Goal: Information Seeking & Learning: Learn about a topic

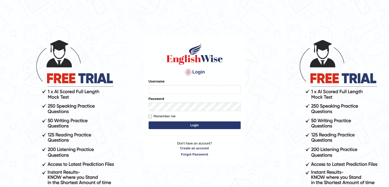
type input "Bryce"
click at [193, 123] on button "Login" at bounding box center [195, 125] width 92 height 8
type input "Bryce"
click at [151, 118] on input "Remember me" at bounding box center [150, 116] width 3 height 3
checkbox input "true"
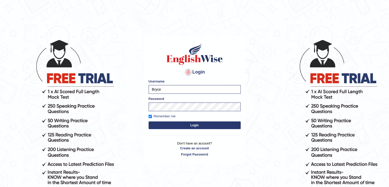
click at [178, 126] on button "Login" at bounding box center [195, 125] width 92 height 8
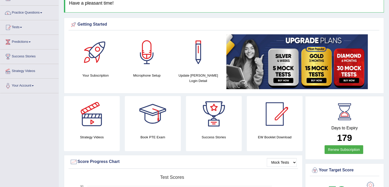
scroll to position [36, 0]
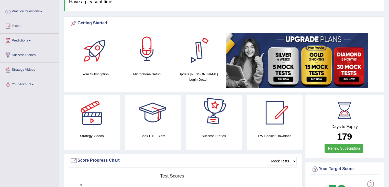
click at [149, 48] on div at bounding box center [147, 51] width 36 height 36
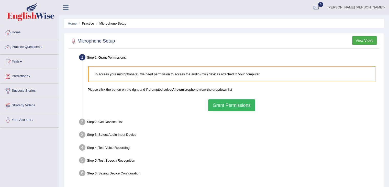
click at [242, 96] on div "To access your microphone(s), we need permission to access the audio (mic) devi…" at bounding box center [231, 89] width 293 height 50
click at [240, 107] on button "Grant Permissions" at bounding box center [231, 105] width 47 height 12
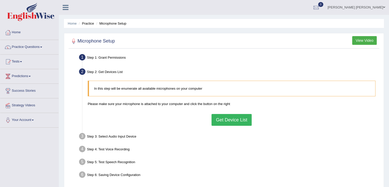
click at [229, 122] on button "Get Device List" at bounding box center [232, 120] width 40 height 12
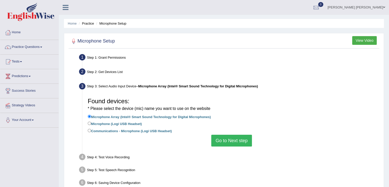
click at [138, 124] on label "Microphone (Logi USB Headset)" at bounding box center [115, 124] width 54 height 6
click at [91, 124] on input "Microphone (Logi USB Headset)" at bounding box center [89, 123] width 3 height 3
radio input "true"
click at [234, 140] on button "Go to Next step" at bounding box center [231, 141] width 41 height 12
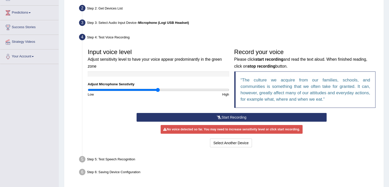
scroll to position [66, 0]
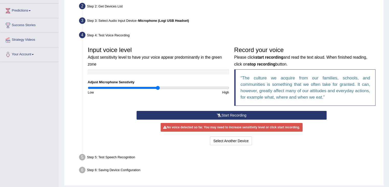
click at [198, 115] on button "Start Recording" at bounding box center [232, 115] width 190 height 9
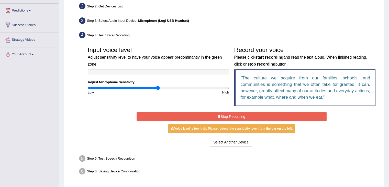
click at [168, 116] on button "Stop Recording" at bounding box center [232, 116] width 190 height 9
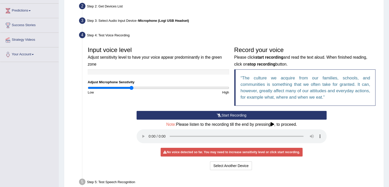
drag, startPoint x: 157, startPoint y: 89, endPoint x: 132, endPoint y: 88, distance: 24.8
type input "0.62"
click at [132, 88] on input "range" at bounding box center [159, 88] width 142 height 4
click at [214, 113] on button "Start Recording" at bounding box center [232, 115] width 190 height 9
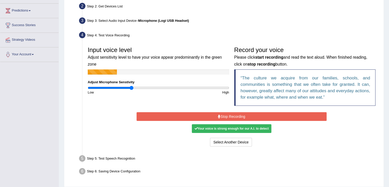
click at [214, 113] on button "Stop Recording" at bounding box center [232, 116] width 190 height 9
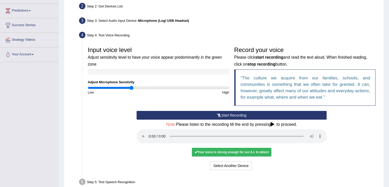
scroll to position [105, 0]
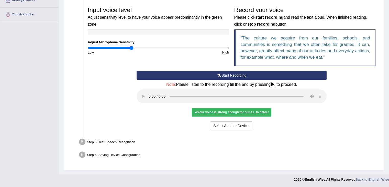
click at [219, 109] on div "Your voice is strong enough for our A.I. to detect" at bounding box center [231, 112] width 79 height 9
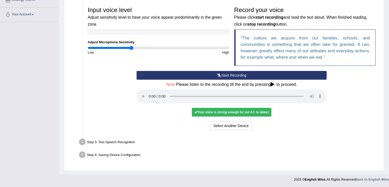
click at [190, 135] on ul "Step 1: Grant Permissions To access your microphone(s), we need permission to a…" at bounding box center [224, 54] width 308 height 214
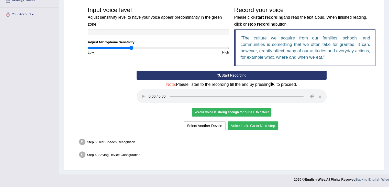
click at [264, 125] on button "Voice is ok. Go to Next step" at bounding box center [253, 125] width 51 height 9
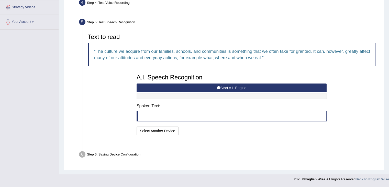
scroll to position [85, 0]
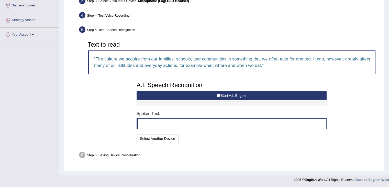
click at [232, 93] on button "Start A.I. Engine" at bounding box center [232, 95] width 190 height 9
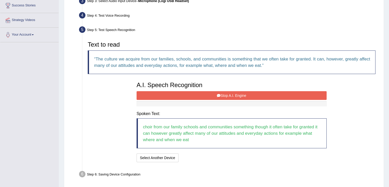
click at [232, 96] on button "Stop A.I. Engine" at bounding box center [232, 95] width 190 height 9
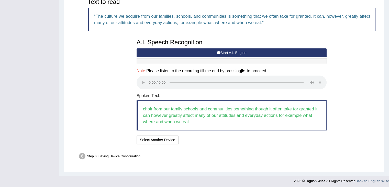
scroll to position [128, 0]
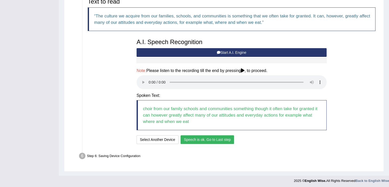
click at [193, 141] on button "Speech is ok. Go to Last step" at bounding box center [208, 139] width 54 height 9
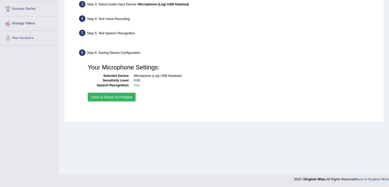
scroll to position [82, 0]
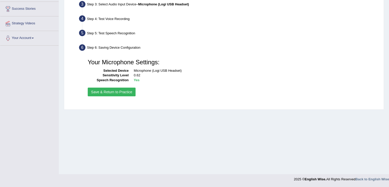
click at [122, 92] on button "Save & Return to Practice" at bounding box center [112, 92] width 48 height 9
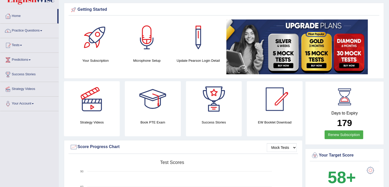
scroll to position [16, 0]
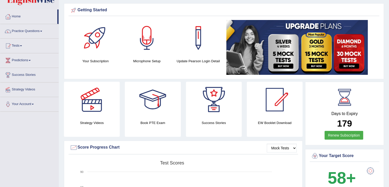
click at [88, 105] on div at bounding box center [92, 100] width 36 height 36
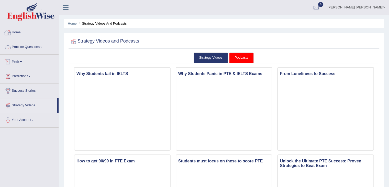
click at [31, 31] on link "Home" at bounding box center [29, 31] width 58 height 13
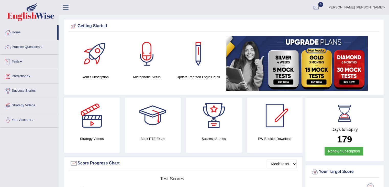
click at [38, 47] on link "Practice Questions" at bounding box center [29, 46] width 58 height 13
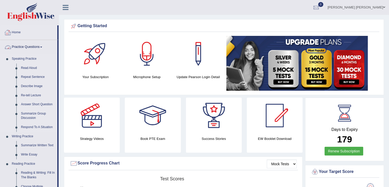
click at [36, 60] on link "Speaking Practice" at bounding box center [33, 58] width 48 height 9
click at [30, 67] on link "Read Aloud" at bounding box center [38, 67] width 39 height 9
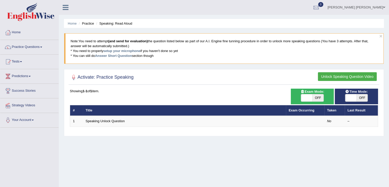
click at [33, 49] on link "Practice Questions" at bounding box center [29, 46] width 58 height 13
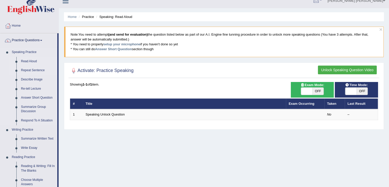
scroll to position [6, 0]
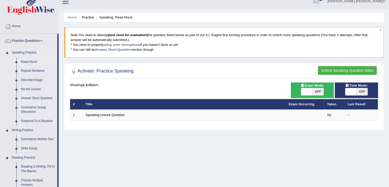
click at [30, 54] on link "Speaking Practice" at bounding box center [33, 52] width 48 height 9
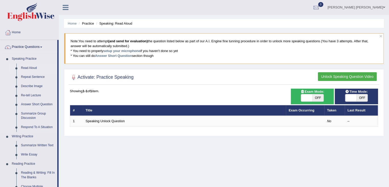
click at [6, 59] on li "Speaking Practice Read Aloud Repeat Sentence Describe Image Re-tell Lecture Ans…" at bounding box center [28, 93] width 57 height 78
click at [37, 49] on link "Practice Questions" at bounding box center [28, 46] width 57 height 13
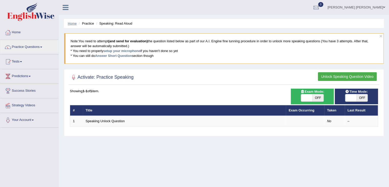
click at [76, 25] on link "Home" at bounding box center [72, 24] width 9 height 4
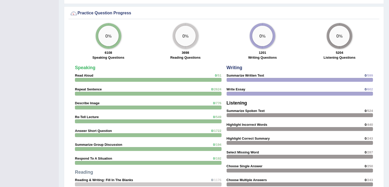
scroll to position [377, 0]
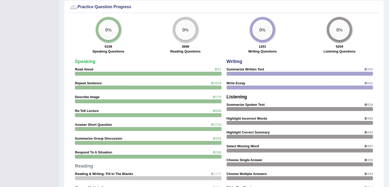
click at [105, 30] on big "0" at bounding box center [106, 30] width 3 height 6
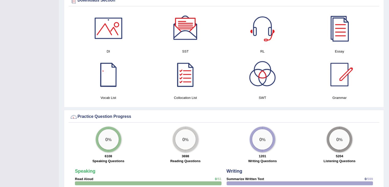
scroll to position [266, 0]
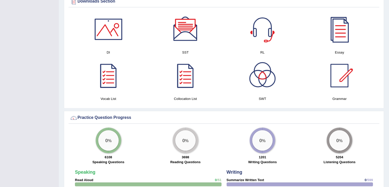
click at [112, 146] on div "0 %" at bounding box center [108, 140] width 20 height 20
click at [103, 32] on div at bounding box center [109, 29] width 36 height 36
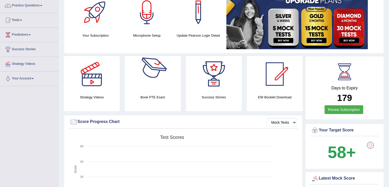
scroll to position [0, 0]
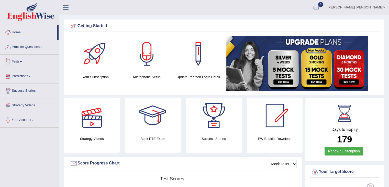
click at [29, 63] on link "Tests" at bounding box center [29, 61] width 58 height 13
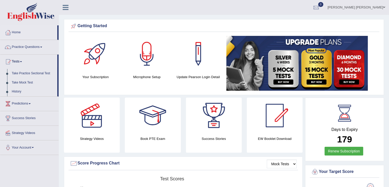
click at [29, 63] on link "Tests" at bounding box center [28, 61] width 57 height 13
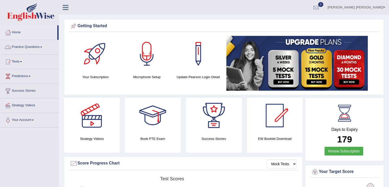
click at [30, 44] on link "Practice Questions" at bounding box center [29, 46] width 58 height 13
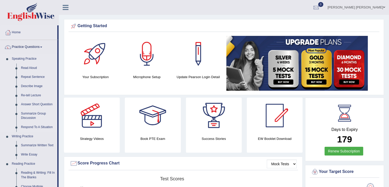
click at [28, 57] on link "Speaking Practice" at bounding box center [33, 58] width 48 height 9
click at [27, 68] on link "Read Aloud" at bounding box center [38, 67] width 39 height 9
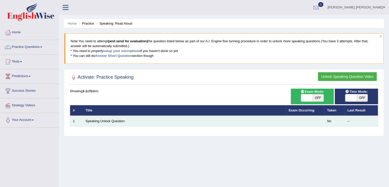
click at [224, 122] on td "Speaking Unlock Question" at bounding box center [184, 121] width 203 height 11
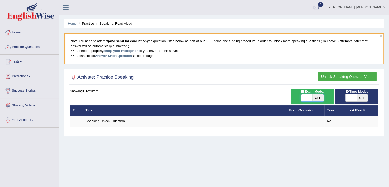
click at [310, 97] on span at bounding box center [306, 97] width 11 height 7
checkbox input "true"
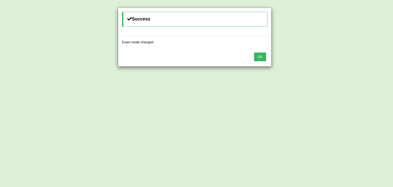
click at [257, 57] on button "OK" at bounding box center [260, 56] width 12 height 9
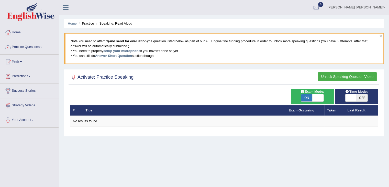
click at [308, 98] on span "ON" at bounding box center [306, 97] width 11 height 7
checkbox input "false"
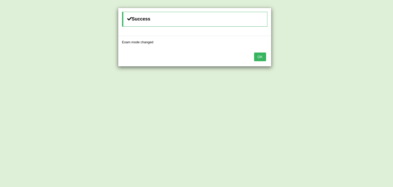
click at [259, 56] on button "OK" at bounding box center [260, 56] width 12 height 9
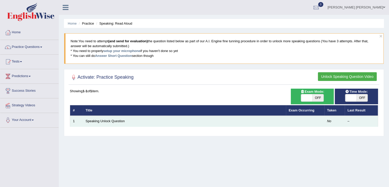
click at [103, 118] on td "Speaking Unlock Question" at bounding box center [184, 121] width 203 height 11
click at [103, 120] on link "Speaking Unlock Question" at bounding box center [105, 121] width 39 height 4
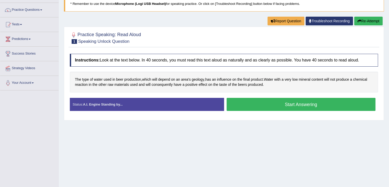
scroll to position [38, 0]
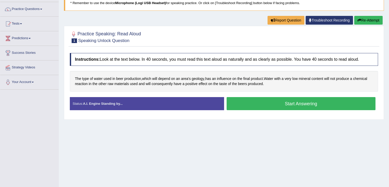
click at [286, 102] on button "Start Answering" at bounding box center [301, 103] width 149 height 13
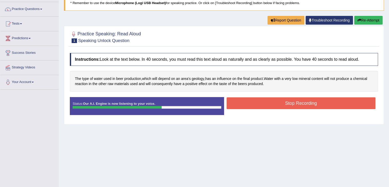
click at [286, 102] on button "Stop Recording" at bounding box center [301, 103] width 149 height 12
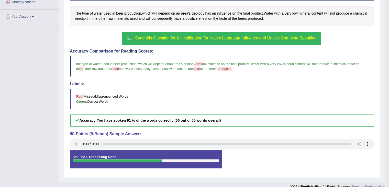
scroll to position [101, 0]
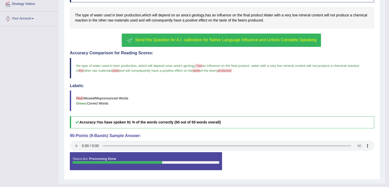
click at [110, 157] on strong "A.I. Processing Done" at bounding box center [99, 159] width 33 height 4
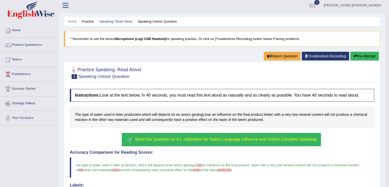
scroll to position [0, 0]
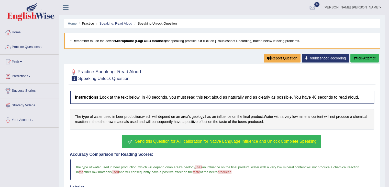
click at [358, 57] on button "Re-Attempt" at bounding box center [365, 58] width 28 height 9
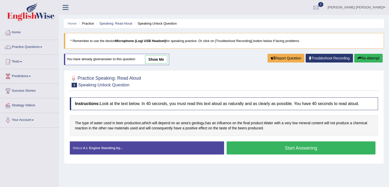
click at [301, 148] on button "Start Answering" at bounding box center [301, 147] width 149 height 13
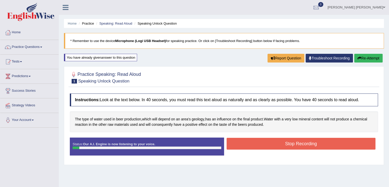
click at [301, 148] on button "Stop Recording" at bounding box center [301, 144] width 149 height 12
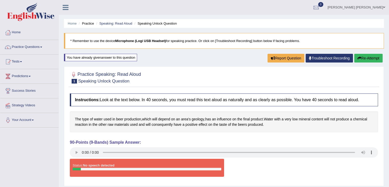
click at [359, 57] on icon "button" at bounding box center [360, 58] width 4 height 4
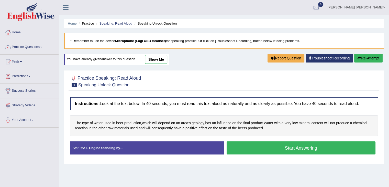
click at [161, 63] on link "show me" at bounding box center [156, 59] width 22 height 9
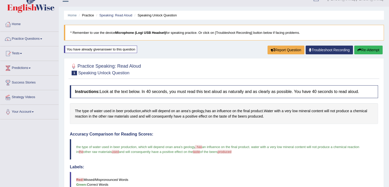
scroll to position [6, 0]
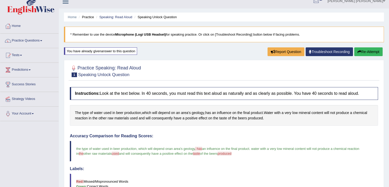
click at [113, 50] on div "You have already given answer to this question" at bounding box center [100, 50] width 73 height 7
click at [18, 38] on link "Practice Questions" at bounding box center [29, 40] width 58 height 13
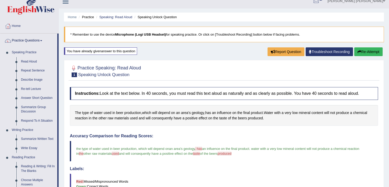
click at [181, 43] on div "Home Practice Speaking: Read Aloud Speaking Unlock Question * Remember to use t…" at bounding box center [224, 128] width 330 height 268
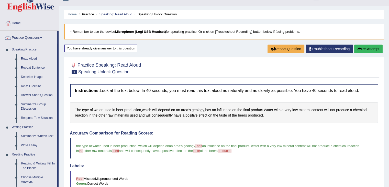
scroll to position [8, 0]
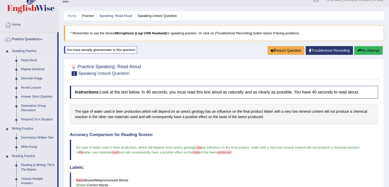
click at [31, 59] on link "Read Aloud" at bounding box center [38, 60] width 39 height 9
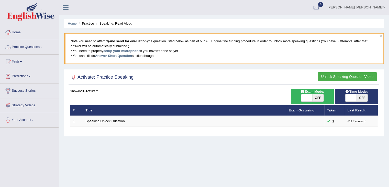
click at [41, 47] on link "Practice Questions" at bounding box center [29, 46] width 58 height 13
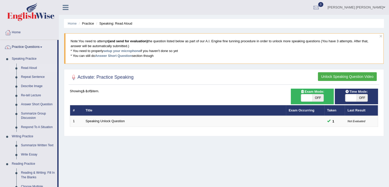
click at [358, 98] on span "OFF" at bounding box center [362, 97] width 11 height 7
checkbox input "true"
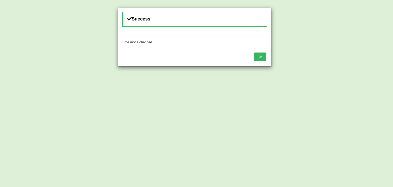
click at [259, 54] on button "OK" at bounding box center [260, 56] width 12 height 9
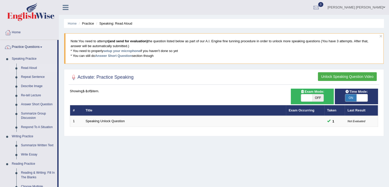
click at [316, 96] on span "OFF" at bounding box center [318, 97] width 11 height 7
checkbox input "true"
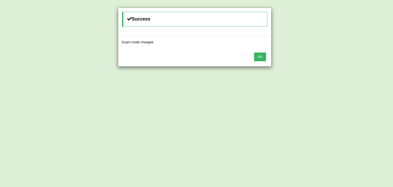
click at [258, 60] on button "OK" at bounding box center [260, 56] width 12 height 9
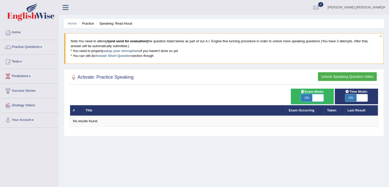
click at [313, 94] on span at bounding box center [318, 97] width 11 height 7
checkbox input "false"
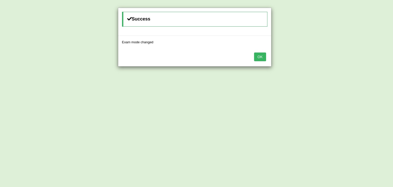
click at [257, 58] on button "OK" at bounding box center [260, 56] width 12 height 9
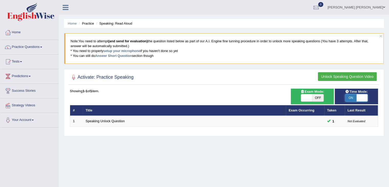
click at [358, 97] on span at bounding box center [362, 97] width 11 height 7
checkbox input "false"
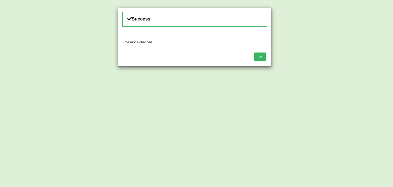
click at [261, 59] on button "OK" at bounding box center [260, 56] width 12 height 9
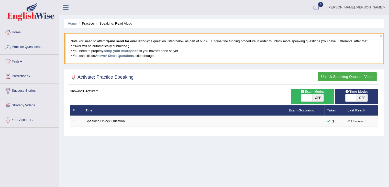
click at [337, 72] on button "Unlock Speaking Question Video" at bounding box center [347, 76] width 59 height 9
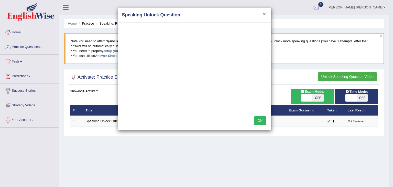
click at [264, 12] on button "×" at bounding box center [264, 13] width 3 height 5
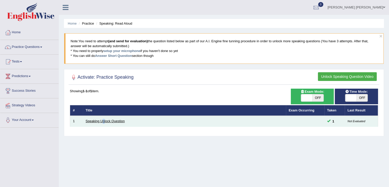
drag, startPoint x: 102, startPoint y: 124, endPoint x: 104, endPoint y: 119, distance: 5.2
click at [104, 119] on td "Speaking Unlock Question" at bounding box center [184, 121] width 203 height 11
click at [104, 119] on link "Speaking Unlock Question" at bounding box center [105, 121] width 39 height 4
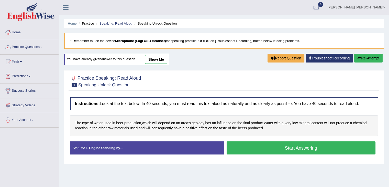
click at [151, 59] on link "show me" at bounding box center [156, 59] width 22 height 9
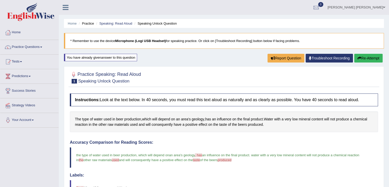
click at [379, 59] on button "Re-Attempt" at bounding box center [369, 58] width 28 height 9
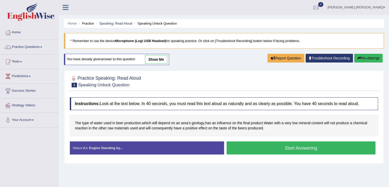
click at [155, 23] on li "Speaking Unlock Question" at bounding box center [155, 23] width 44 height 5
click at [123, 23] on link "Speaking: Read Aloud" at bounding box center [115, 24] width 33 height 4
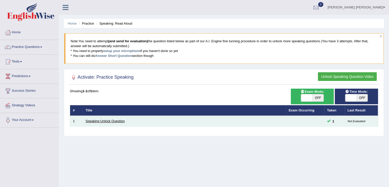
click at [105, 119] on link "Speaking Unlock Question" at bounding box center [105, 121] width 39 height 4
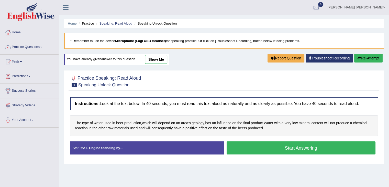
click at [153, 61] on link "show me" at bounding box center [156, 59] width 22 height 9
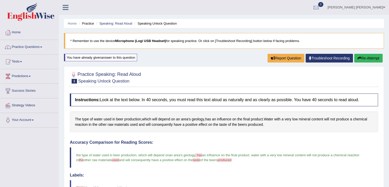
click at [373, 59] on button "Re-Attempt" at bounding box center [369, 58] width 28 height 9
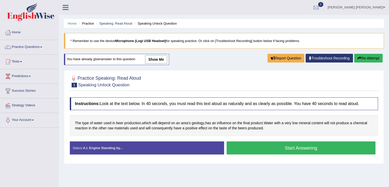
click at [302, 149] on button "Start Answering" at bounding box center [301, 147] width 149 height 13
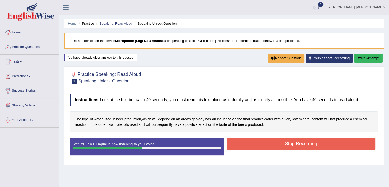
click at [302, 143] on button "Stop Recording" at bounding box center [301, 144] width 149 height 12
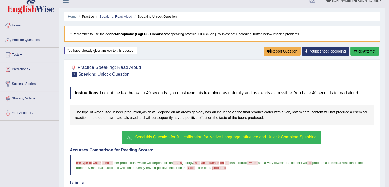
scroll to position [7, 0]
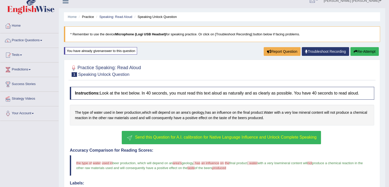
click at [372, 53] on button "Re-Attempt" at bounding box center [365, 51] width 28 height 9
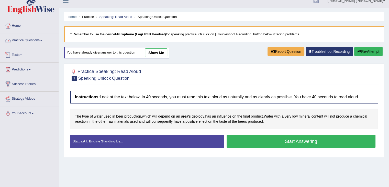
click at [31, 45] on link "Practice Questions" at bounding box center [29, 39] width 58 height 13
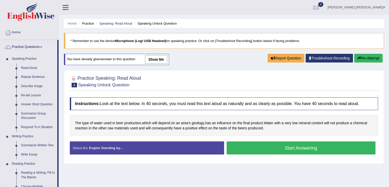
click at [370, 59] on button "Re-Attempt" at bounding box center [369, 58] width 28 height 9
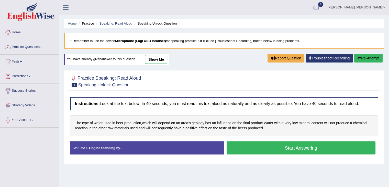
click at [285, 150] on button "Start Answering" at bounding box center [301, 147] width 149 height 13
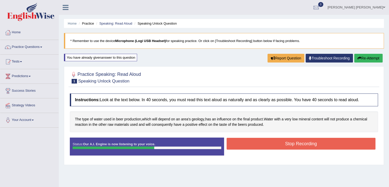
click at [296, 138] on button "Stop Recording" at bounding box center [301, 144] width 149 height 12
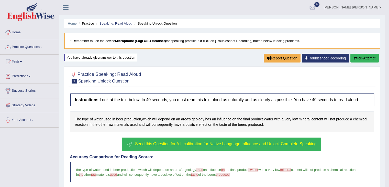
click at [369, 58] on button "Re-Attempt" at bounding box center [365, 58] width 28 height 9
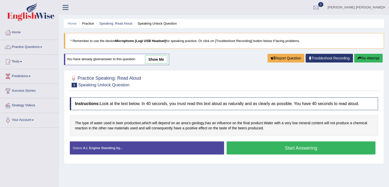
click at [311, 143] on button "Start Answering" at bounding box center [301, 147] width 149 height 13
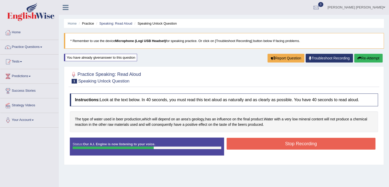
click at [311, 143] on button "Stop Recording" at bounding box center [301, 144] width 149 height 12
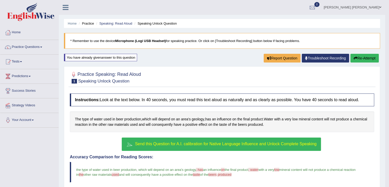
click at [368, 55] on button "Re-Attempt" at bounding box center [365, 58] width 28 height 9
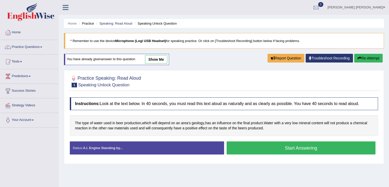
click at [263, 146] on button "Start Answering" at bounding box center [301, 147] width 149 height 13
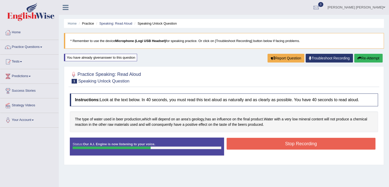
click at [263, 146] on button "Stop Recording" at bounding box center [301, 144] width 149 height 12
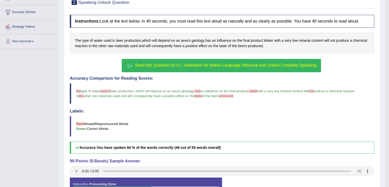
scroll to position [75, 0]
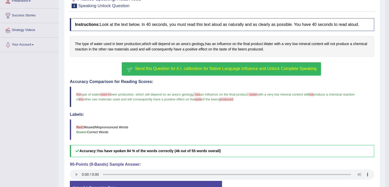
click at [266, 73] on button "Send this Question for A.I. calibration for Native Language Influence and Unloc…" at bounding box center [221, 68] width 199 height 13
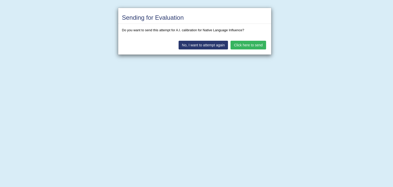
click at [255, 44] on button "Click here to send" at bounding box center [248, 45] width 35 height 9
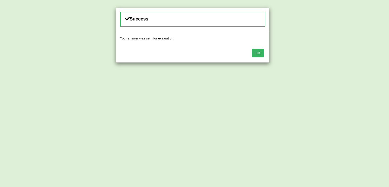
click at [263, 54] on button "OK" at bounding box center [258, 53] width 12 height 9
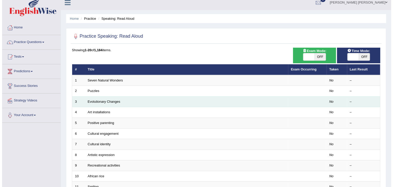
scroll to position [4, 0]
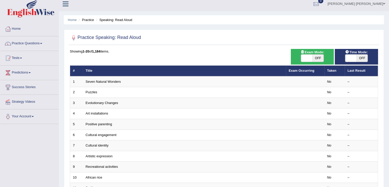
click at [357, 54] on div "ON OFF" at bounding box center [356, 58] width 23 height 8
click at [353, 56] on span at bounding box center [351, 58] width 11 height 7
checkbox input "true"
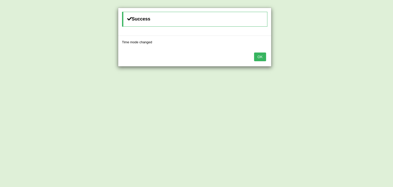
click at [261, 60] on button "OK" at bounding box center [260, 56] width 12 height 9
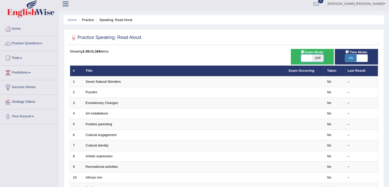
click at [311, 58] on span at bounding box center [306, 58] width 11 height 7
checkbox input "true"
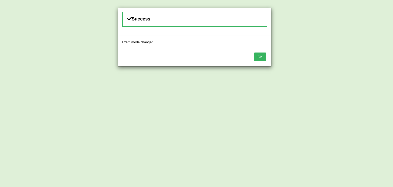
drag, startPoint x: 252, startPoint y: 62, endPoint x: 263, endPoint y: 56, distance: 13.5
click at [263, 56] on div "OK" at bounding box center [194, 57] width 153 height 18
click at [263, 56] on button "OK" at bounding box center [260, 56] width 12 height 9
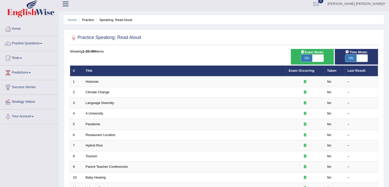
click at [312, 58] on span "ON" at bounding box center [306, 58] width 11 height 7
checkbox input "false"
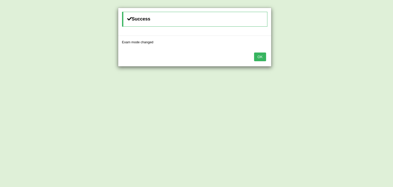
click at [266, 54] on button "OK" at bounding box center [260, 56] width 12 height 9
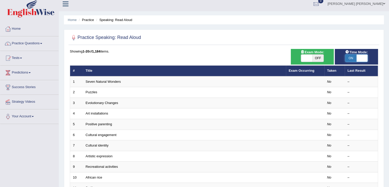
click at [361, 56] on span at bounding box center [362, 58] width 11 height 7
checkbox input "false"
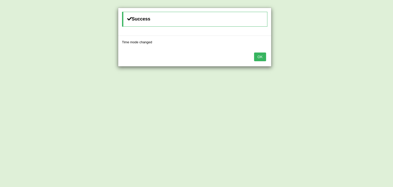
click at [258, 54] on button "OK" at bounding box center [260, 56] width 12 height 9
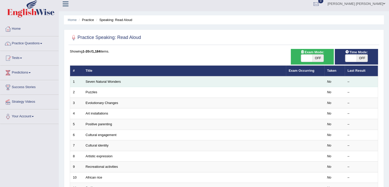
click at [141, 81] on td "Seven Natural Wonders" at bounding box center [184, 81] width 203 height 11
click at [107, 81] on link "Seven Natural Wonders" at bounding box center [103, 82] width 35 height 4
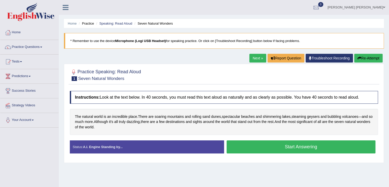
click at [273, 144] on button "Start Answering" at bounding box center [301, 146] width 149 height 13
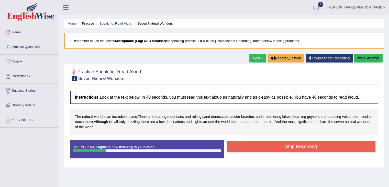
click at [273, 144] on button "Stop Recording" at bounding box center [301, 147] width 149 height 12
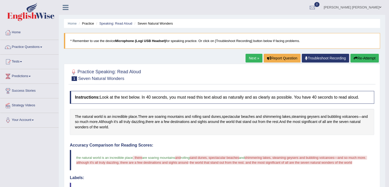
click at [367, 57] on button "Re-Attempt" at bounding box center [365, 58] width 28 height 9
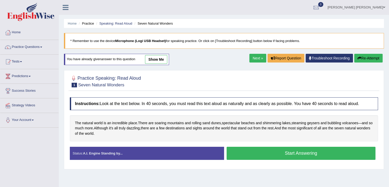
click at [289, 154] on button "Start Answering" at bounding box center [301, 153] width 149 height 13
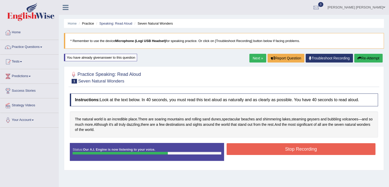
click at [289, 154] on button "Stop Recording" at bounding box center [301, 149] width 149 height 12
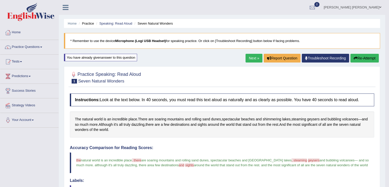
click at [249, 55] on link "Next »" at bounding box center [254, 58] width 17 height 9
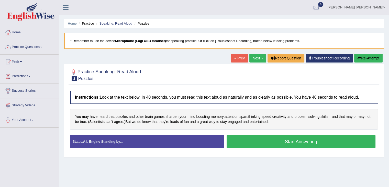
click at [273, 141] on button "Start Answering" at bounding box center [301, 141] width 149 height 13
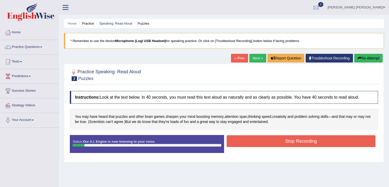
click at [273, 141] on button "Stop Recording" at bounding box center [301, 141] width 149 height 12
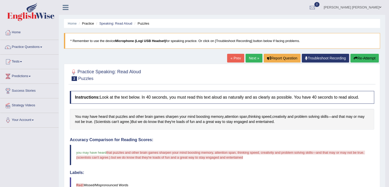
click at [362, 62] on button "Re-Attempt" at bounding box center [365, 58] width 28 height 9
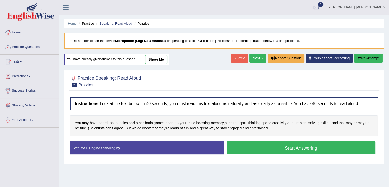
click at [273, 149] on button "Start Answering" at bounding box center [301, 147] width 149 height 13
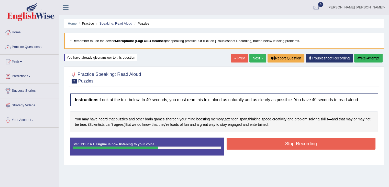
click at [274, 145] on button "Stop Recording" at bounding box center [301, 144] width 149 height 12
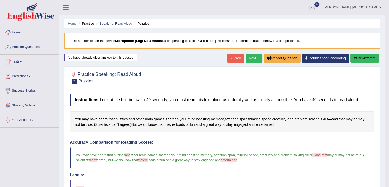
click at [357, 60] on button "Re-Attempt" at bounding box center [365, 58] width 28 height 9
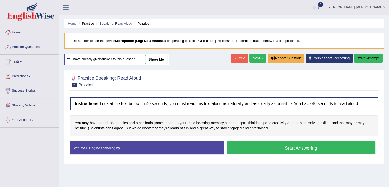
click at [268, 151] on button "Start Answering" at bounding box center [301, 147] width 149 height 13
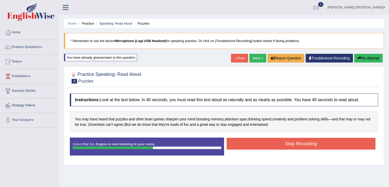
click at [274, 144] on button "Stop Recording" at bounding box center [301, 144] width 149 height 12
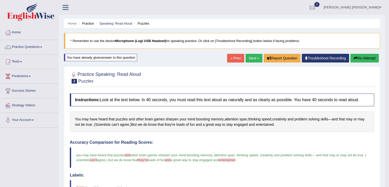
click at [252, 57] on link "Next »" at bounding box center [254, 58] width 17 height 9
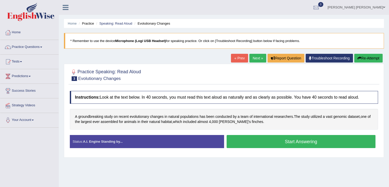
click at [275, 137] on button "Start Answering" at bounding box center [301, 141] width 149 height 13
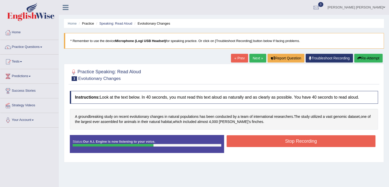
click at [275, 137] on button "Stop Recording" at bounding box center [301, 141] width 149 height 12
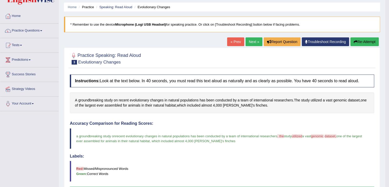
scroll to position [16, 0]
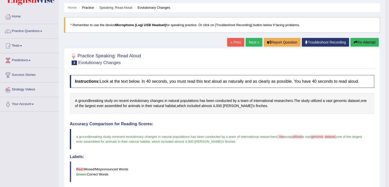
click at [251, 41] on link "Next »" at bounding box center [254, 42] width 17 height 9
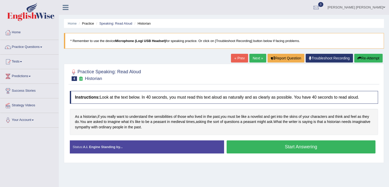
click at [289, 142] on button "Start Answering" at bounding box center [301, 146] width 149 height 13
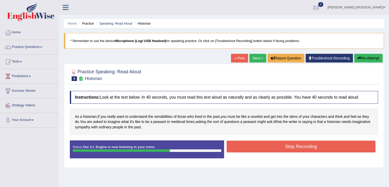
click at [289, 142] on button "Stop Recording" at bounding box center [301, 147] width 149 height 12
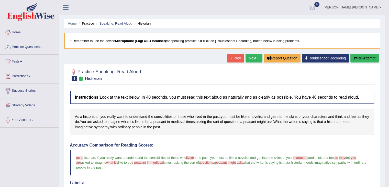
click at [361, 60] on button "Re-Attempt" at bounding box center [365, 58] width 28 height 9
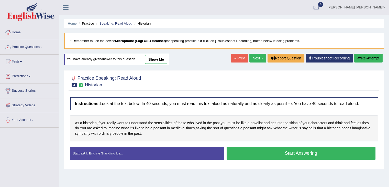
click at [259, 147] on button "Start Answering" at bounding box center [301, 153] width 149 height 13
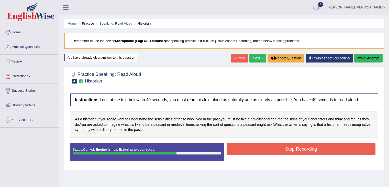
click at [259, 147] on button "Stop Recording" at bounding box center [301, 149] width 149 height 12
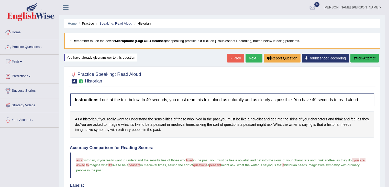
click at [249, 58] on link "Next »" at bounding box center [254, 58] width 17 height 9
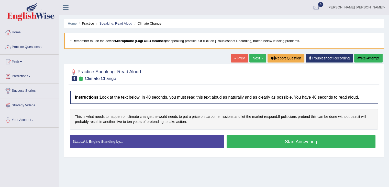
click at [248, 135] on button "Start Answering" at bounding box center [301, 141] width 149 height 13
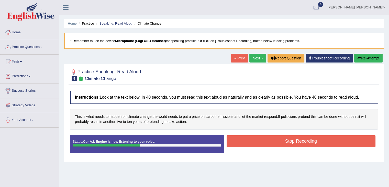
click at [248, 135] on button "Stop Recording" at bounding box center [301, 141] width 149 height 12
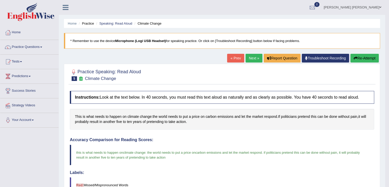
click at [251, 56] on link "Next »" at bounding box center [254, 58] width 17 height 9
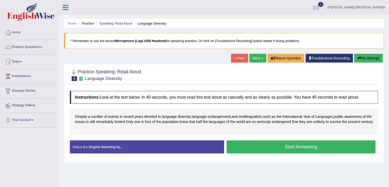
click at [253, 150] on button "Start Answering" at bounding box center [301, 146] width 149 height 13
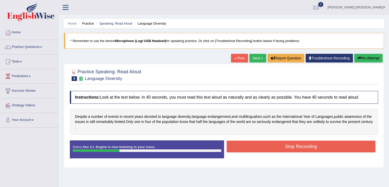
click at [370, 58] on button "Re-Attempt" at bounding box center [369, 58] width 28 height 9
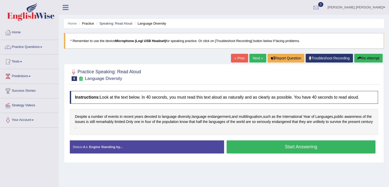
click at [313, 150] on button "Start Answering" at bounding box center [301, 146] width 149 height 13
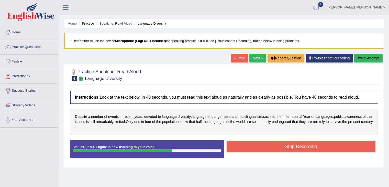
click at [313, 150] on button "Stop Recording" at bounding box center [301, 147] width 149 height 12
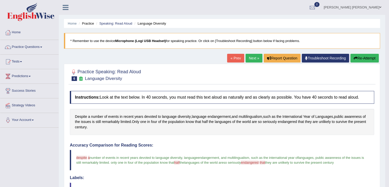
click at [248, 56] on link "Next »" at bounding box center [254, 58] width 17 height 9
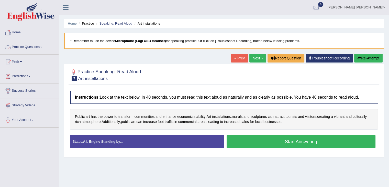
click at [29, 48] on link "Practice Questions" at bounding box center [29, 46] width 58 height 13
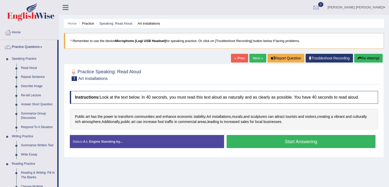
click at [29, 48] on link "Practice Questions" at bounding box center [28, 46] width 57 height 13
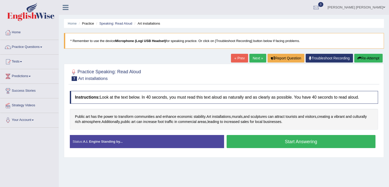
click at [29, 48] on link "Practice Questions" at bounding box center [29, 46] width 58 height 13
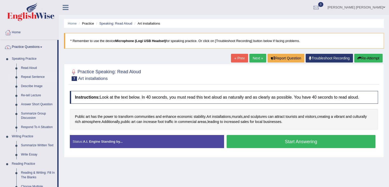
click at [28, 76] on link "Repeat Sentence" at bounding box center [38, 76] width 39 height 9
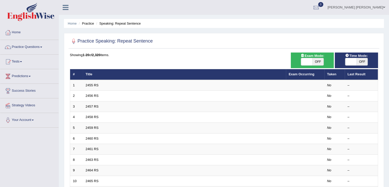
click at [361, 65] on span "OFF" at bounding box center [362, 61] width 11 height 7
checkbox input "true"
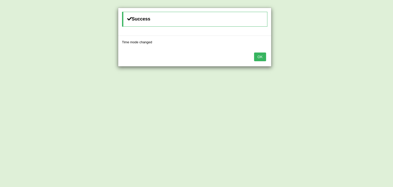
click at [265, 54] on button "OK" at bounding box center [260, 56] width 12 height 9
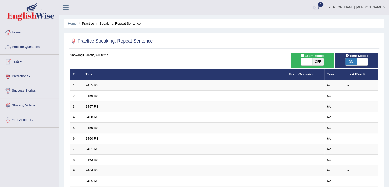
click at [33, 50] on link "Practice Questions" at bounding box center [29, 46] width 58 height 13
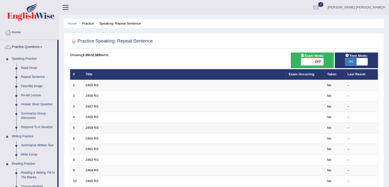
click at [33, 50] on link "Practice Questions" at bounding box center [28, 46] width 57 height 13
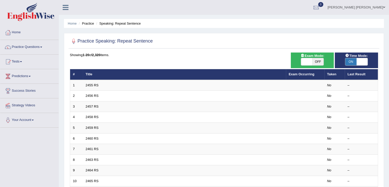
click at [33, 50] on link "Practice Questions" at bounding box center [29, 46] width 58 height 13
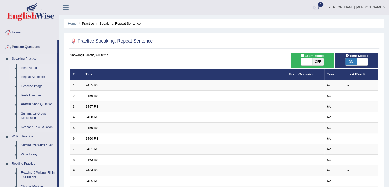
click at [33, 66] on link "Read Aloud" at bounding box center [38, 67] width 39 height 9
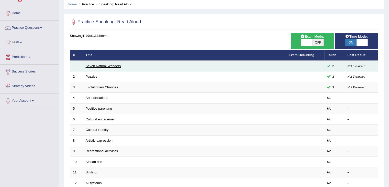
scroll to position [19, 0]
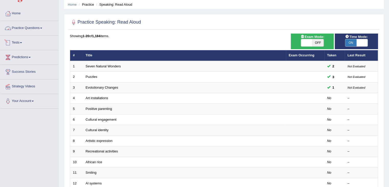
click at [35, 27] on link "Practice Questions" at bounding box center [29, 27] width 58 height 13
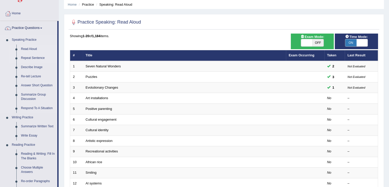
click at [34, 57] on link "Repeat Sentence" at bounding box center [38, 58] width 39 height 9
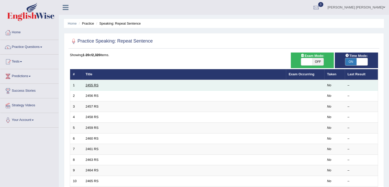
click at [95, 83] on link "2455 RS" at bounding box center [92, 85] width 13 height 4
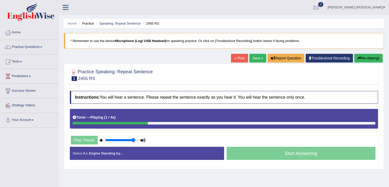
drag, startPoint x: 115, startPoint y: 142, endPoint x: 133, endPoint y: 141, distance: 18.5
type input "0.9"
click at [133, 141] on input "range" at bounding box center [121, 140] width 33 height 4
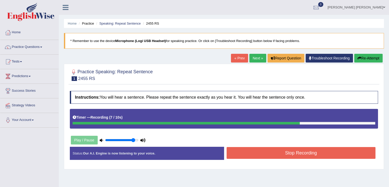
click at [260, 157] on button "Stop Recording" at bounding box center [301, 153] width 149 height 12
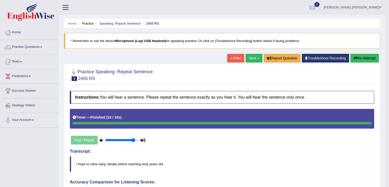
click at [252, 55] on link "Next »" at bounding box center [254, 58] width 17 height 9
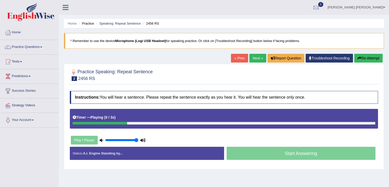
drag, startPoint x: 134, startPoint y: 141, endPoint x: 146, endPoint y: 141, distance: 11.5
type input "1"
click at [138, 141] on input "range" at bounding box center [121, 140] width 33 height 4
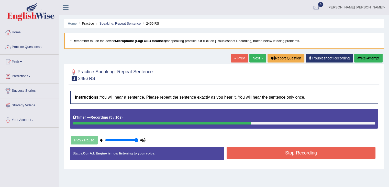
click at [278, 157] on button "Stop Recording" at bounding box center [301, 153] width 149 height 12
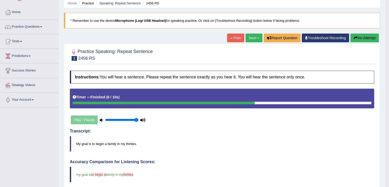
scroll to position [19, 0]
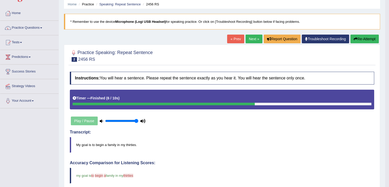
click at [365, 41] on button "Re-Attempt" at bounding box center [365, 39] width 28 height 9
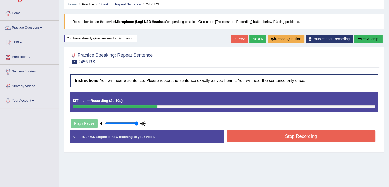
click at [299, 130] on button "Stop Recording" at bounding box center [301, 136] width 149 height 12
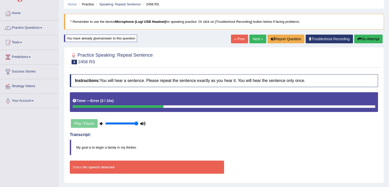
click at [358, 40] on icon "button" at bounding box center [360, 39] width 4 height 4
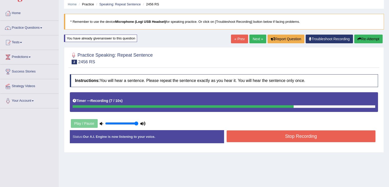
click at [371, 38] on button "Re-Attempt" at bounding box center [369, 39] width 28 height 9
click at [309, 138] on button "Stop Recording" at bounding box center [301, 136] width 149 height 12
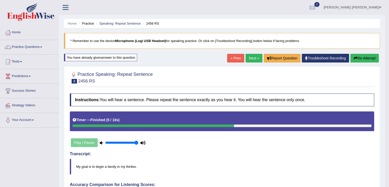
click at [249, 56] on link "Next »" at bounding box center [254, 58] width 17 height 9
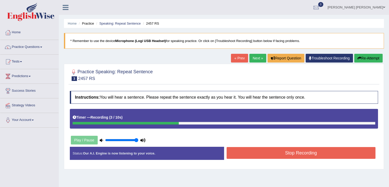
click at [257, 158] on button "Stop Recording" at bounding box center [301, 153] width 149 height 12
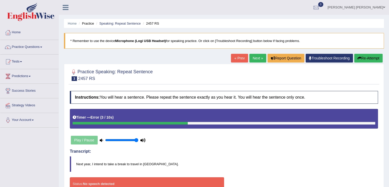
click at [374, 57] on button "Re-Attempt" at bounding box center [369, 58] width 28 height 9
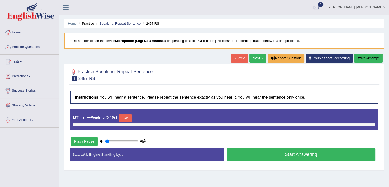
type input "1"
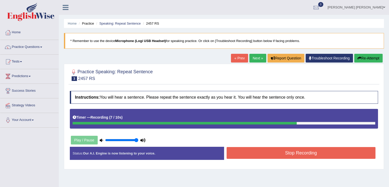
click at [294, 149] on button "Stop Recording" at bounding box center [301, 153] width 149 height 12
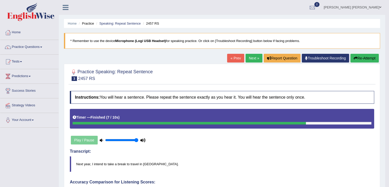
click at [255, 57] on link "Next »" at bounding box center [254, 58] width 17 height 9
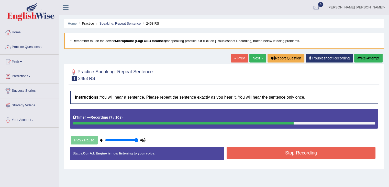
click at [270, 152] on button "Stop Recording" at bounding box center [301, 153] width 149 height 12
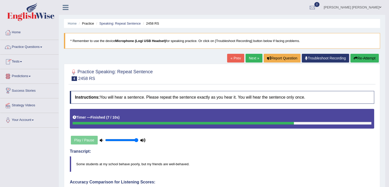
click at [23, 79] on link "Predictions" at bounding box center [29, 75] width 58 height 13
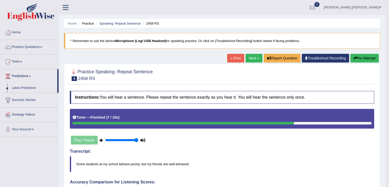
click at [23, 79] on link "Predictions" at bounding box center [28, 75] width 57 height 13
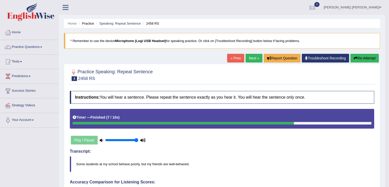
click at [250, 60] on link "Next »" at bounding box center [254, 58] width 17 height 9
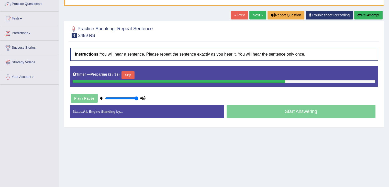
scroll to position [45, 0]
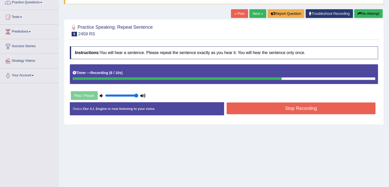
click at [302, 105] on button "Stop Recording" at bounding box center [301, 108] width 149 height 12
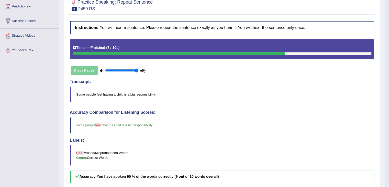
scroll to position [0, 0]
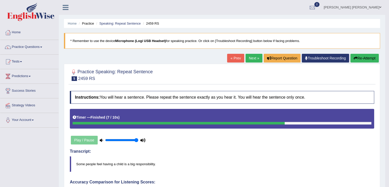
click at [252, 59] on link "Next »" at bounding box center [254, 58] width 17 height 9
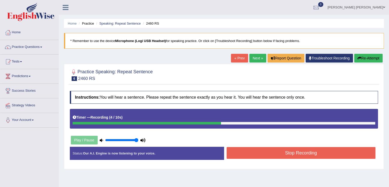
click at [255, 150] on button "Stop Recording" at bounding box center [301, 153] width 149 height 12
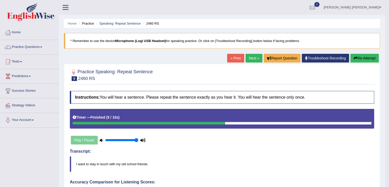
click at [251, 58] on link "Next »" at bounding box center [254, 58] width 17 height 9
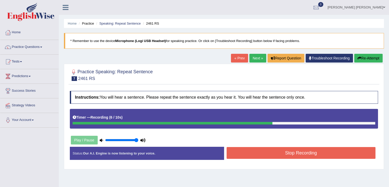
click at [269, 153] on button "Stop Recording" at bounding box center [301, 153] width 149 height 12
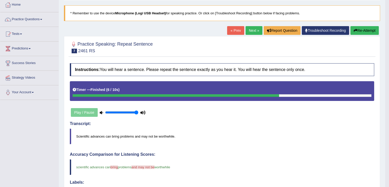
scroll to position [27, 0]
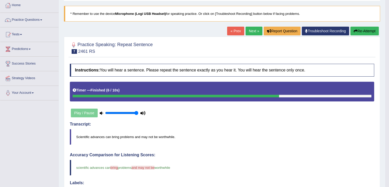
click at [252, 28] on link "Next »" at bounding box center [254, 31] width 17 height 9
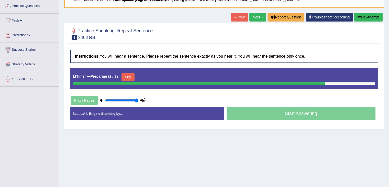
scroll to position [40, 0]
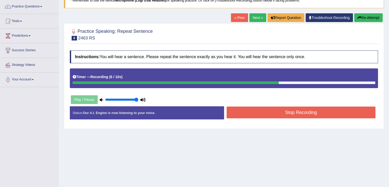
click at [259, 108] on button "Stop Recording" at bounding box center [301, 112] width 149 height 12
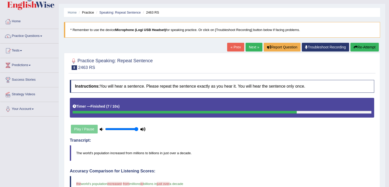
scroll to position [0, 0]
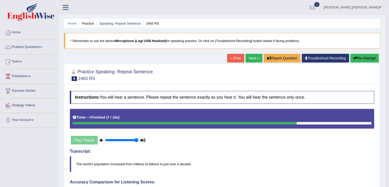
click at [251, 55] on link "Next »" at bounding box center [254, 58] width 17 height 9
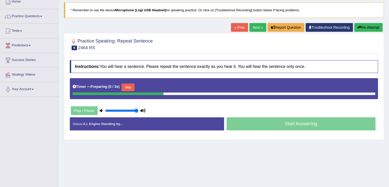
scroll to position [27, 0]
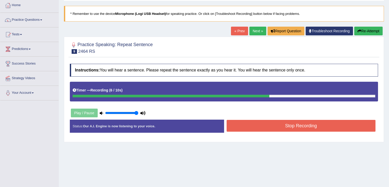
click at [313, 123] on button "Stop Recording" at bounding box center [301, 126] width 149 height 12
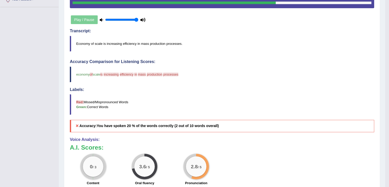
scroll to position [0, 0]
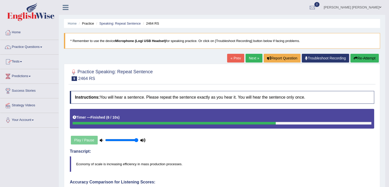
click at [23, 44] on link "Practice Questions" at bounding box center [29, 46] width 58 height 13
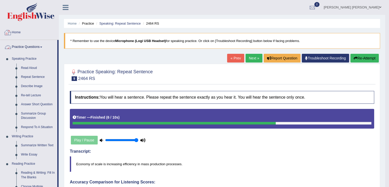
click at [27, 30] on link "Home" at bounding box center [29, 31] width 58 height 13
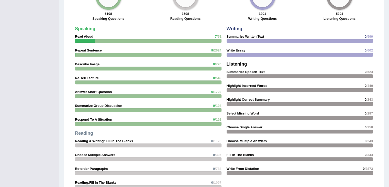
scroll to position [410, 0]
click at [217, 35] on span "/51" at bounding box center [219, 37] width 5 height 4
click at [92, 35] on strong "Read Aloud" at bounding box center [84, 37] width 18 height 4
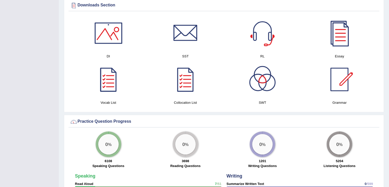
scroll to position [260, 0]
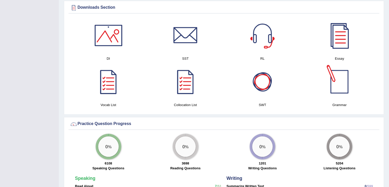
click at [338, 92] on div at bounding box center [340, 82] width 36 height 36
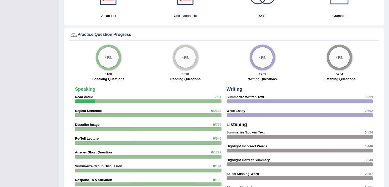
scroll to position [348, 0]
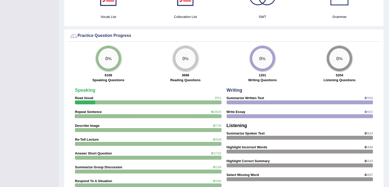
click at [104, 59] on div "0 %" at bounding box center [108, 58] width 20 height 20
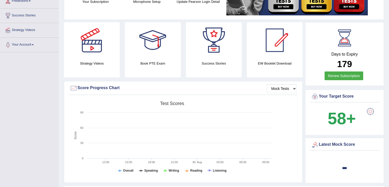
scroll to position [75, 0]
click at [280, 90] on select "Mock Tests" at bounding box center [282, 88] width 30 height 9
click at [106, 46] on div at bounding box center [92, 41] width 36 height 36
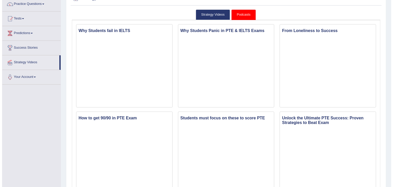
scroll to position [49, 0]
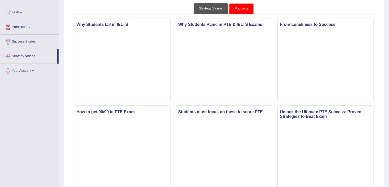
click at [213, 10] on link "Strategy Videos" at bounding box center [211, 8] width 34 height 10
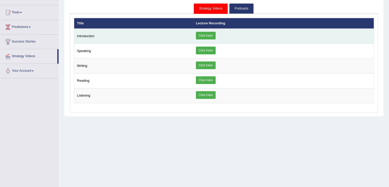
click at [207, 35] on link "Click Here" at bounding box center [206, 36] width 20 height 8
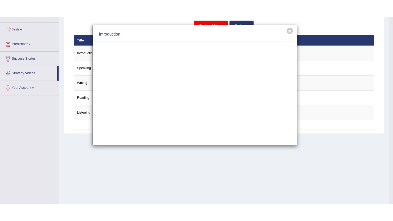
scroll to position [0, 0]
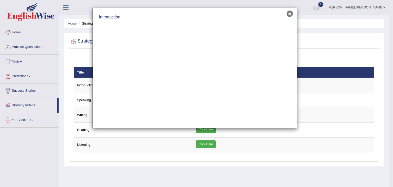
click at [292, 16] on button "×" at bounding box center [290, 13] width 6 height 6
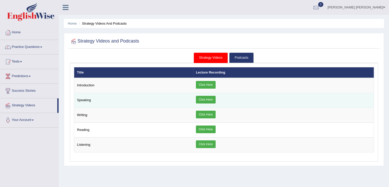
click at [204, 99] on link "Click Here" at bounding box center [206, 100] width 20 height 8
